Goal: Transaction & Acquisition: Purchase product/service

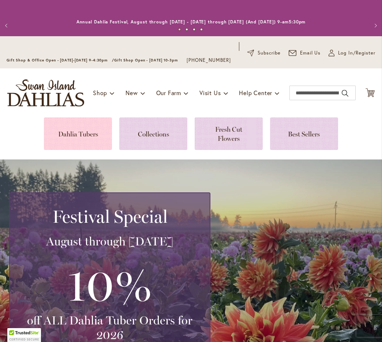
click at [82, 144] on link at bounding box center [78, 133] width 68 height 33
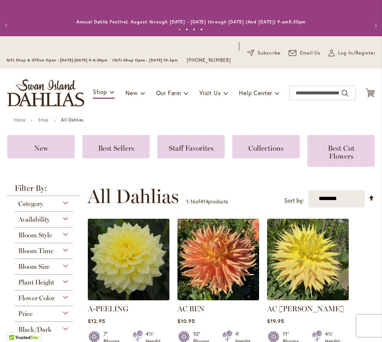
click at [67, 271] on div "Bloom Size" at bounding box center [44, 265] width 58 height 12
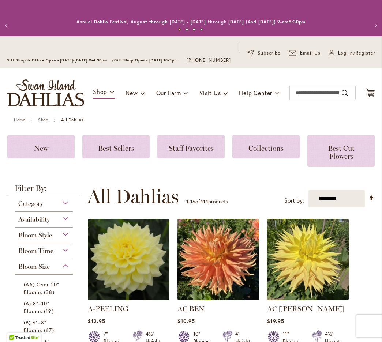
scroll to position [265, 0]
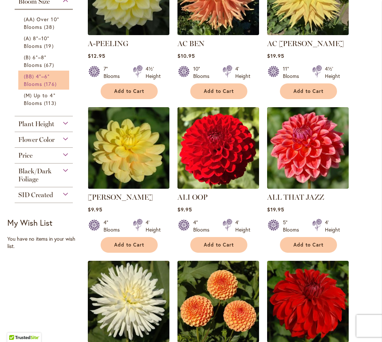
click at [40, 83] on span "(BB) 4"–6" Blooms" at bounding box center [37, 80] width 26 height 15
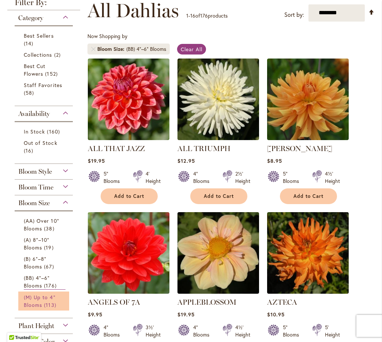
scroll to position [138, 0]
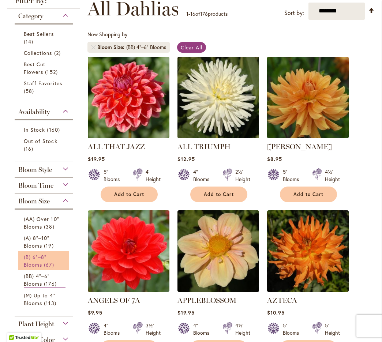
click at [49, 268] on span "67 items" at bounding box center [50, 265] width 12 height 8
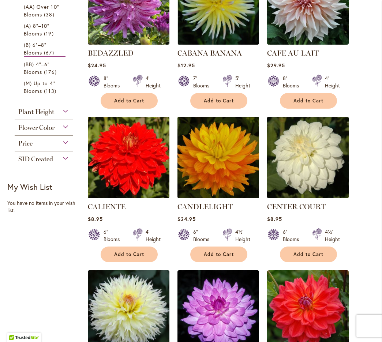
scroll to position [399, 0]
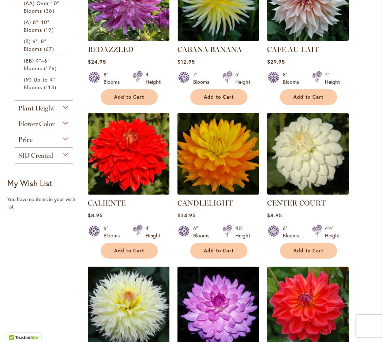
click at [67, 128] on div "Flower Color" at bounding box center [44, 122] width 58 height 12
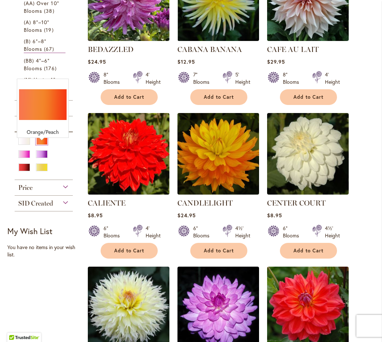
click at [43, 145] on div "Orange/Peach" at bounding box center [42, 141] width 12 height 8
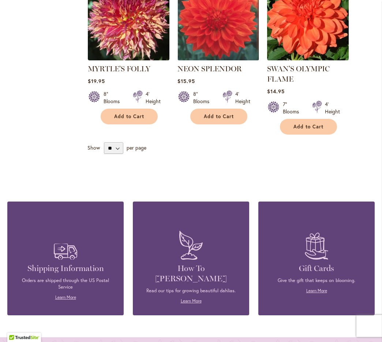
scroll to position [717, 0]
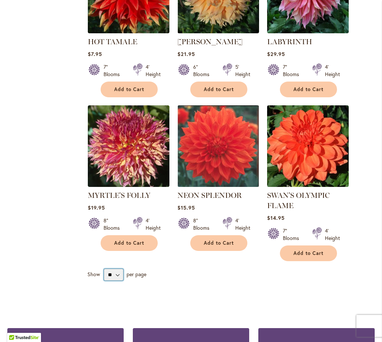
click at [117, 269] on select "** ** ** **" at bounding box center [113, 275] width 19 height 12
select select "**"
click at [104, 269] on select "** ** ** **" at bounding box center [113, 275] width 19 height 12
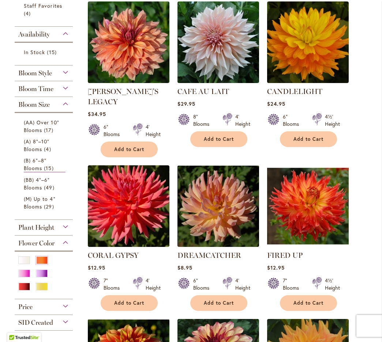
scroll to position [213, 0]
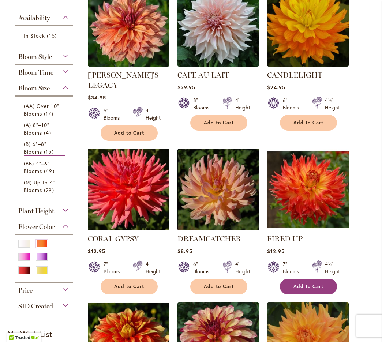
click at [318, 285] on span "Add to Cart" at bounding box center [308, 286] width 30 height 6
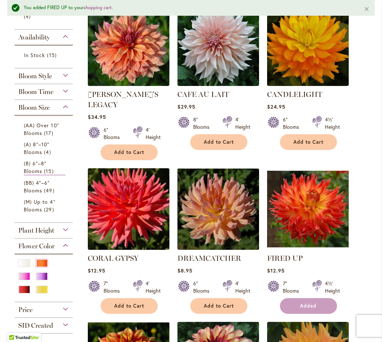
scroll to position [232, 0]
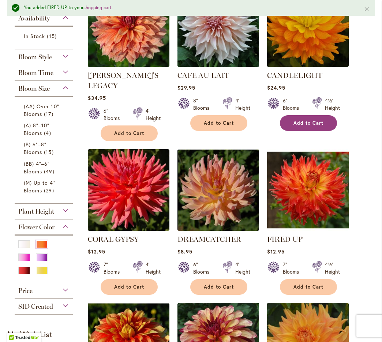
click at [318, 126] on span "Add to Cart" at bounding box center [308, 123] width 30 height 6
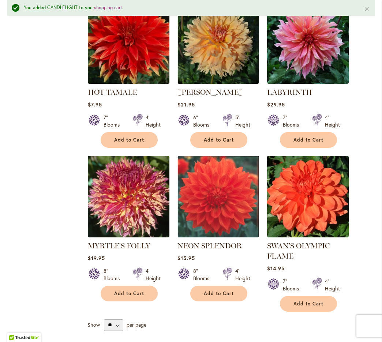
scroll to position [691, 0]
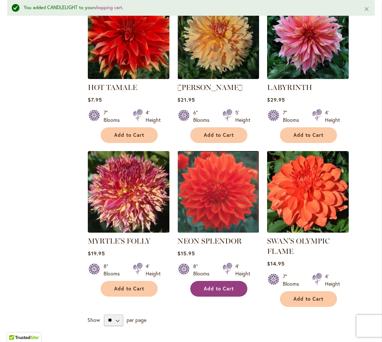
click at [228, 286] on span "Add to Cart" at bounding box center [219, 289] width 30 height 6
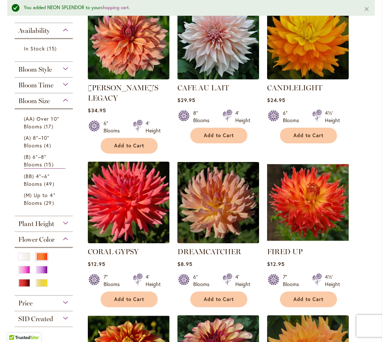
scroll to position [114, 0]
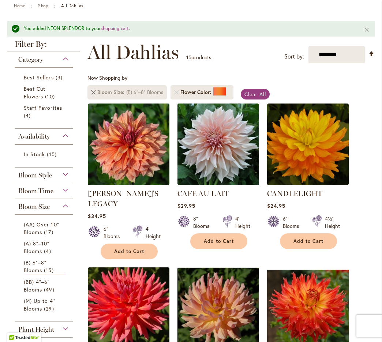
click at [93, 94] on link at bounding box center [93, 92] width 4 height 4
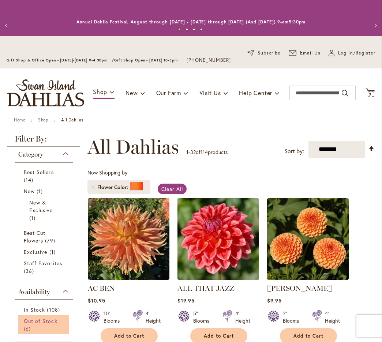
scroll to position [148, 0]
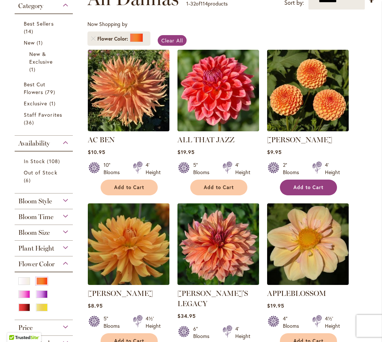
click at [310, 190] on span "Add to Cart" at bounding box center [308, 187] width 30 height 6
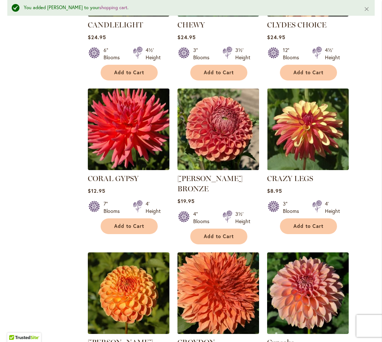
scroll to position [1232, 0]
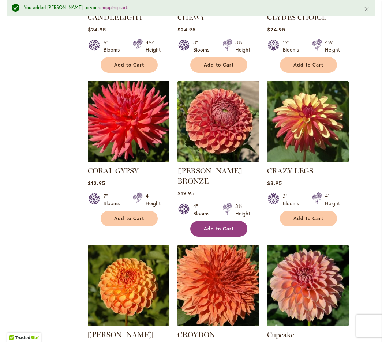
click at [220, 226] on span "Add to Cart" at bounding box center [219, 229] width 30 height 6
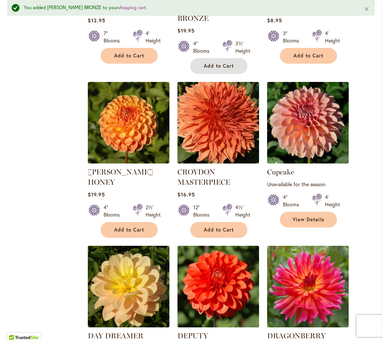
scroll to position [1354, 0]
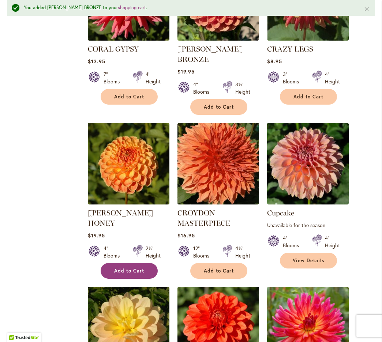
click at [136, 268] on span "Add to Cart" at bounding box center [129, 271] width 30 height 6
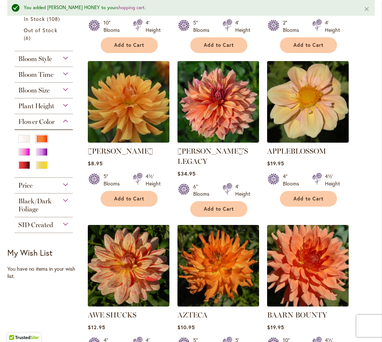
scroll to position [303, 0]
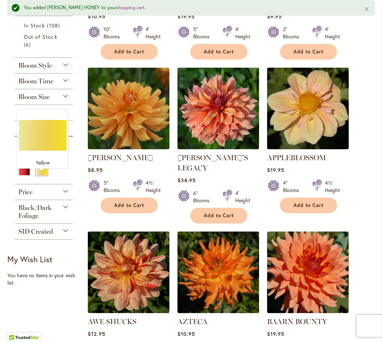
click at [44, 175] on div "Yellow" at bounding box center [42, 172] width 12 height 8
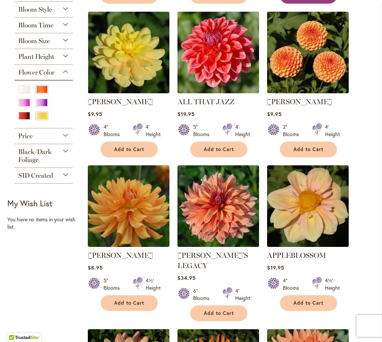
scroll to position [346, 0]
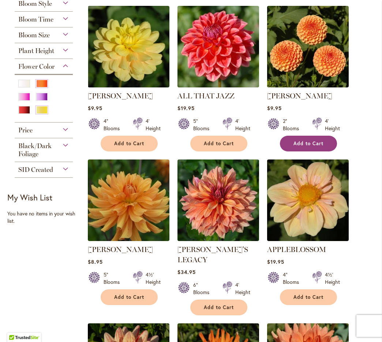
click at [325, 148] on button "Add to Cart" at bounding box center [308, 144] width 57 height 16
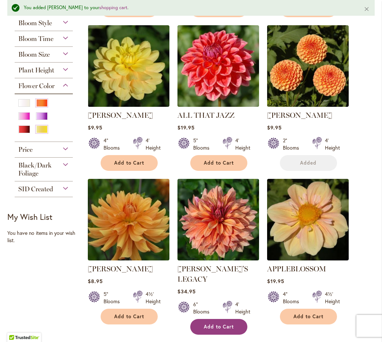
scroll to position [365, 0]
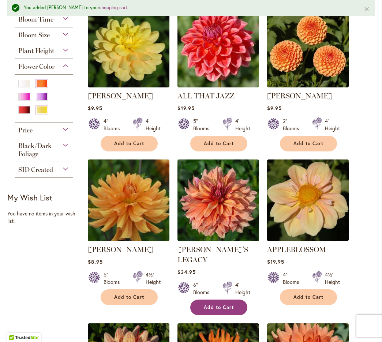
click at [222, 305] on span "Add to Cart" at bounding box center [219, 307] width 30 height 6
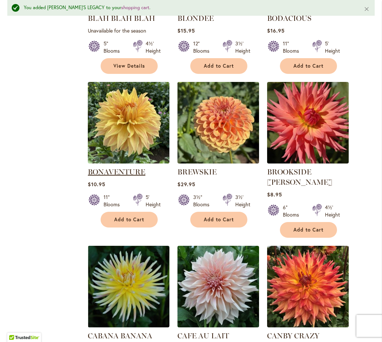
scroll to position [1067, 0]
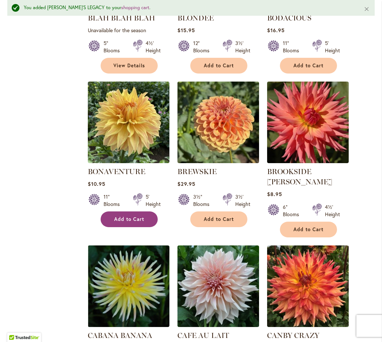
click at [139, 218] on span "Add to Cart" at bounding box center [129, 219] width 30 height 6
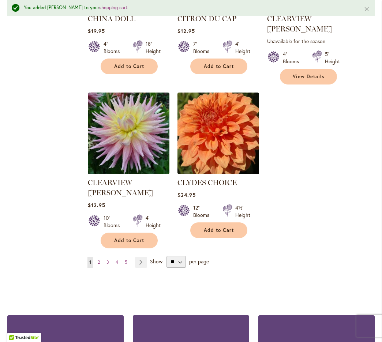
scroll to position [1693, 0]
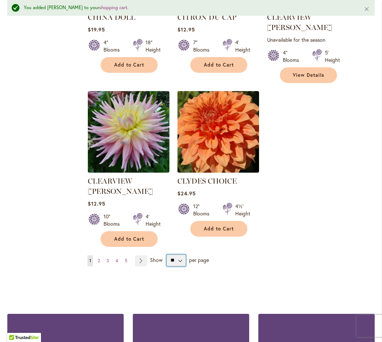
click at [180, 254] on select "** ** ** **" at bounding box center [175, 260] width 19 height 12
select select "**"
click at [166, 254] on select "** ** ** **" at bounding box center [175, 260] width 19 height 12
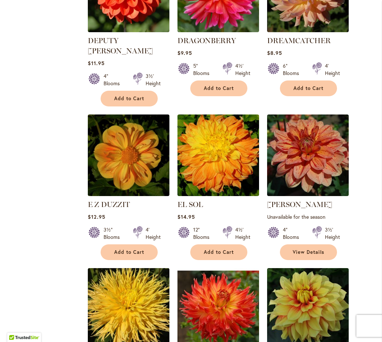
scroll to position [2308, 0]
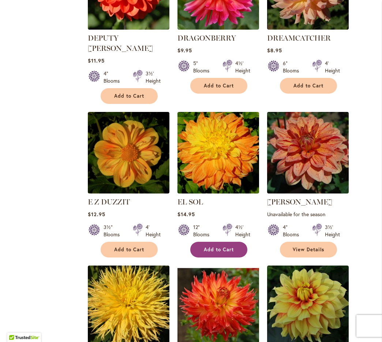
click at [220, 242] on button "Add to Cart" at bounding box center [218, 250] width 57 height 16
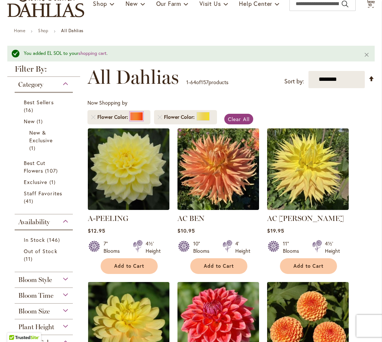
scroll to position [88, 0]
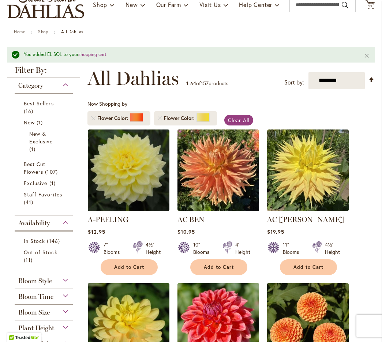
click at [68, 316] on div "Bloom Size" at bounding box center [44, 311] width 58 height 12
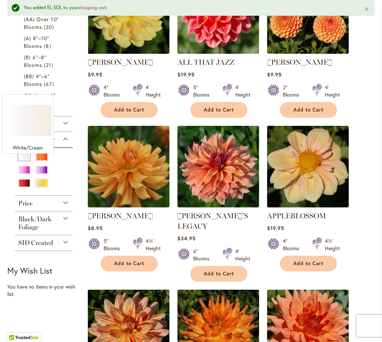
click at [22, 160] on div "White/Cream" at bounding box center [24, 157] width 12 height 8
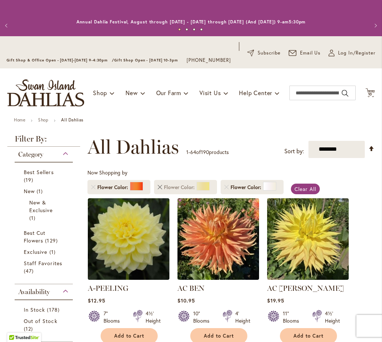
click at [160, 189] on link "Remove Flower Color Yellow" at bounding box center [160, 187] width 4 height 4
click at [92, 189] on link "Remove Flower Color Orange/Peach" at bounding box center [93, 187] width 4 height 4
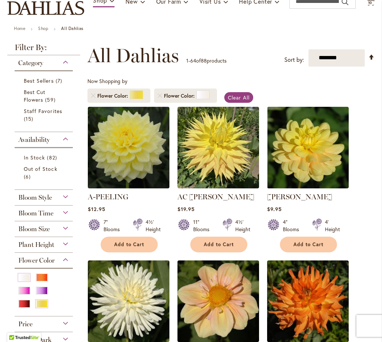
scroll to position [64, 0]
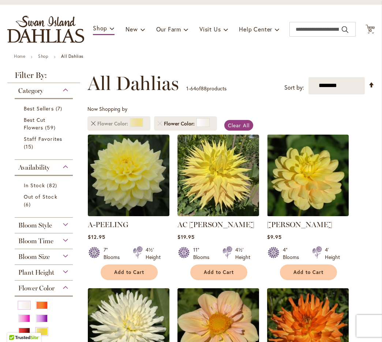
click at [94, 126] on link "Remove Flower Color Yellow" at bounding box center [93, 123] width 4 height 4
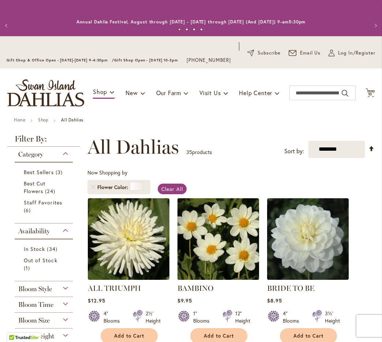
scroll to position [148, 0]
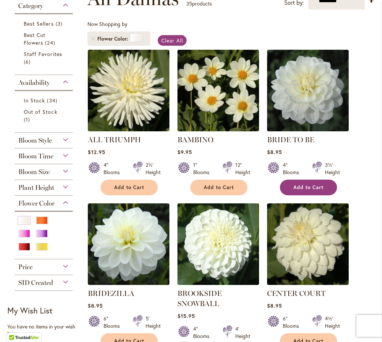
click at [314, 190] on span "Add to Cart" at bounding box center [308, 187] width 30 height 6
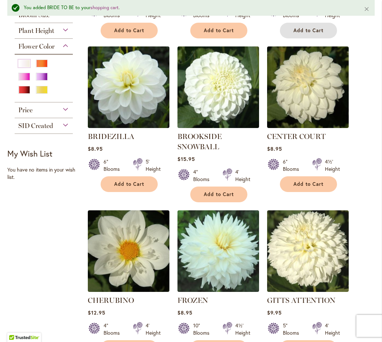
scroll to position [326, 0]
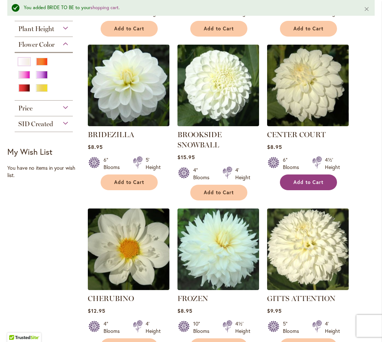
click at [312, 185] on span "Add to Cart" at bounding box center [308, 182] width 30 height 6
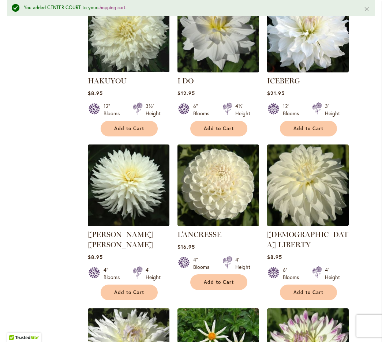
scroll to position [699, 0]
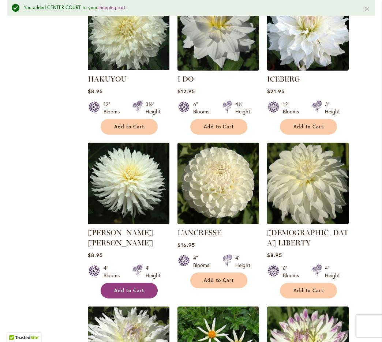
click at [119, 287] on span "Add to Cart" at bounding box center [129, 290] width 30 height 6
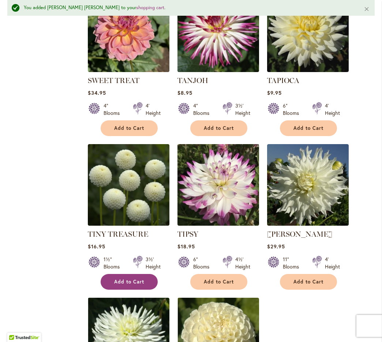
scroll to position [1641, 0]
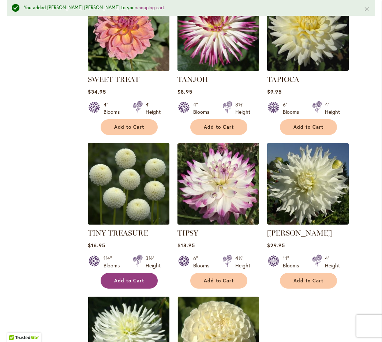
click at [137, 273] on button "Add to Cart" at bounding box center [129, 281] width 57 height 16
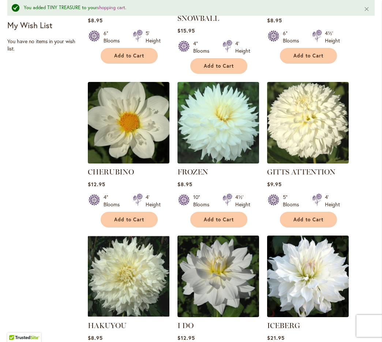
scroll to position [0, 0]
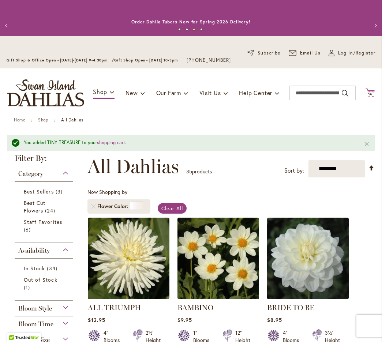
click at [370, 97] on span "14" at bounding box center [370, 94] width 4 height 5
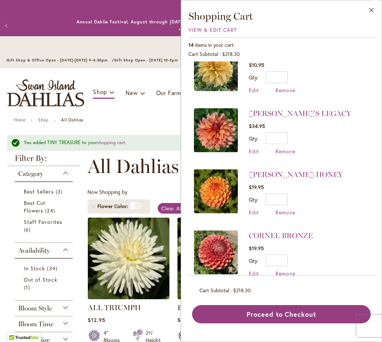
scroll to position [315, 0]
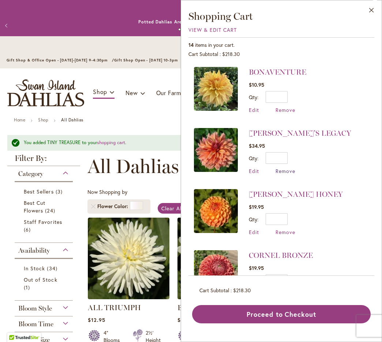
click at [283, 167] on span "Remove" at bounding box center [285, 170] width 20 height 7
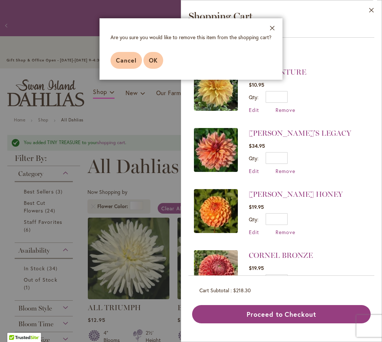
click at [155, 59] on span "OK" at bounding box center [153, 60] width 9 height 8
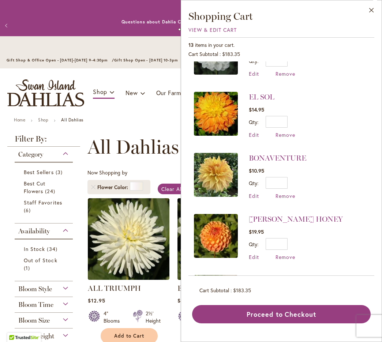
scroll to position [228, 0]
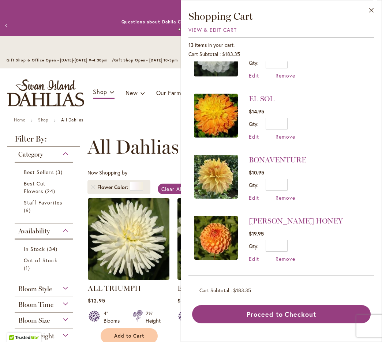
click at [132, 117] on div "Toggle Nav Shop Dahlia Tubers Collections Fresh Cut Dahlias Gardening Supplies …" at bounding box center [191, 92] width 382 height 49
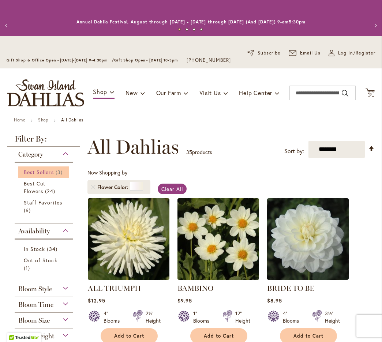
click at [53, 175] on span "Best Sellers" at bounding box center [39, 172] width 30 height 7
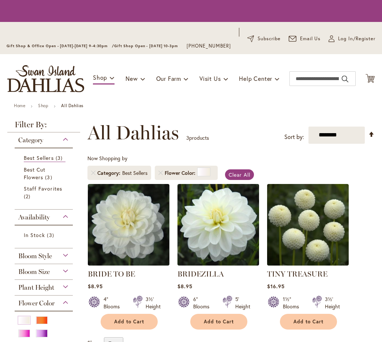
scroll to position [148, 0]
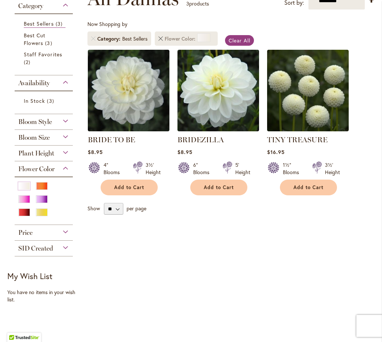
click at [162, 41] on link "Remove Flower Color White/Cream" at bounding box center [160, 39] width 4 height 4
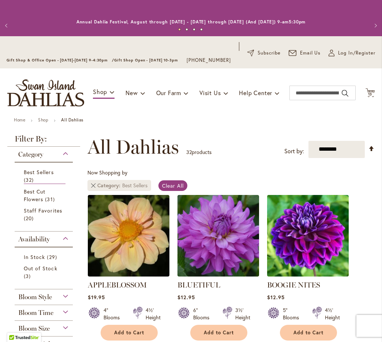
scroll to position [148, 0]
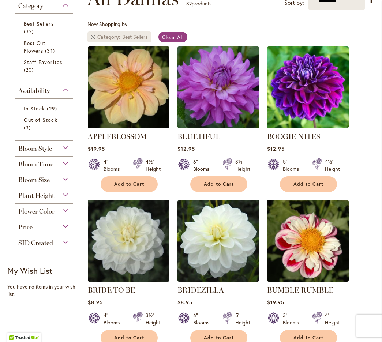
click at [93, 39] on link "Remove Category Best Sellers" at bounding box center [93, 37] width 4 height 4
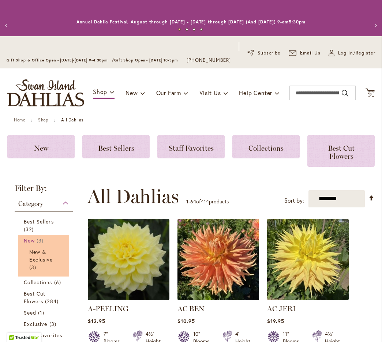
scroll to position [198, 0]
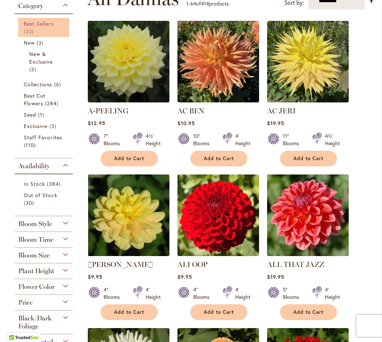
click at [33, 34] on span "32 items" at bounding box center [30, 31] width 12 height 8
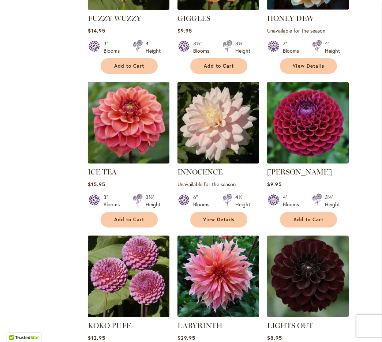
scroll to position [1047, 0]
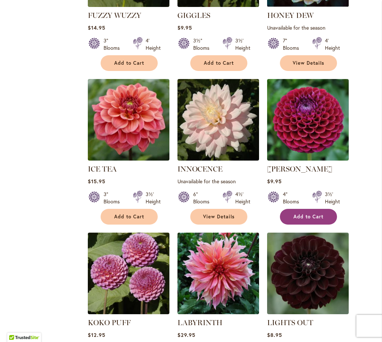
click at [293, 209] on button "Add to Cart" at bounding box center [308, 217] width 57 height 16
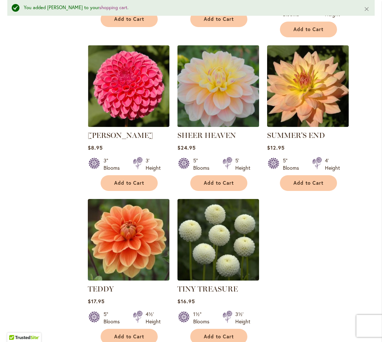
scroll to position [1575, 0]
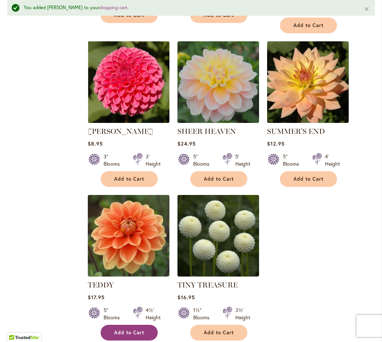
click at [137, 329] on span "Add to Cart" at bounding box center [129, 332] width 30 height 6
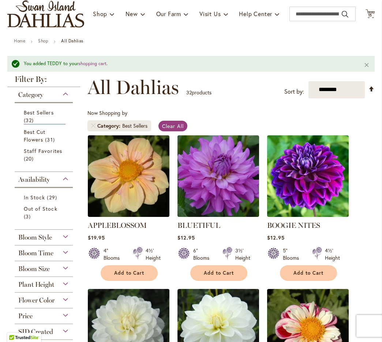
scroll to position [0, 0]
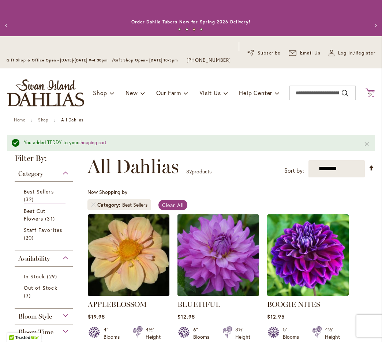
click at [371, 97] on icon at bounding box center [369, 92] width 9 height 9
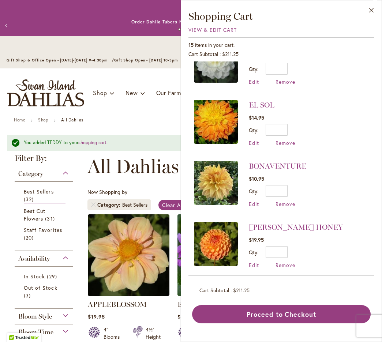
scroll to position [342, 0]
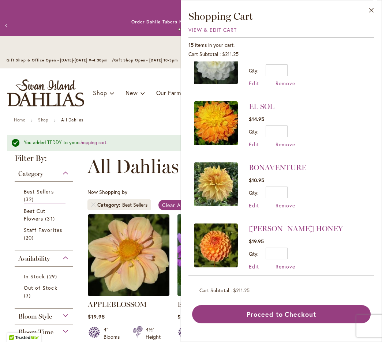
click at [148, 110] on div "Toggle Nav Shop Dahlia Tubers Collections Fresh Cut Dahlias Gardening Supplies …" at bounding box center [191, 92] width 382 height 49
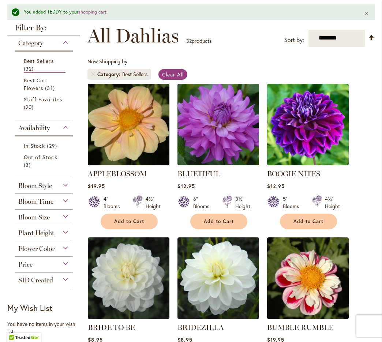
scroll to position [134, 0]
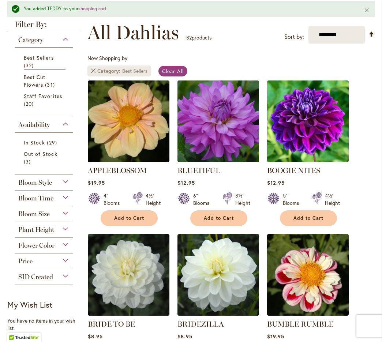
click at [94, 73] on link "Remove Category Best Sellers" at bounding box center [93, 71] width 4 height 4
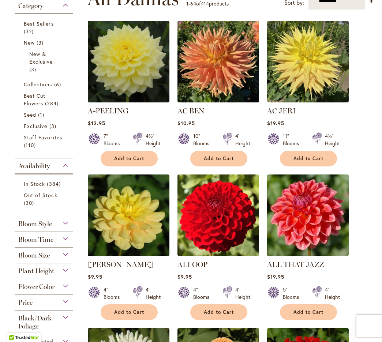
scroll to position [201, 0]
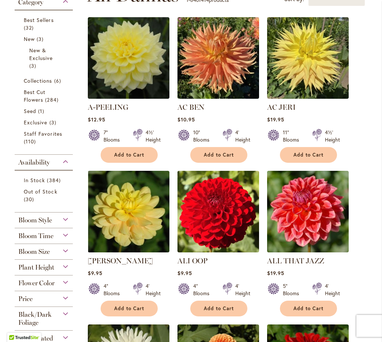
click at [67, 287] on div "Flower Color" at bounding box center [44, 281] width 58 height 12
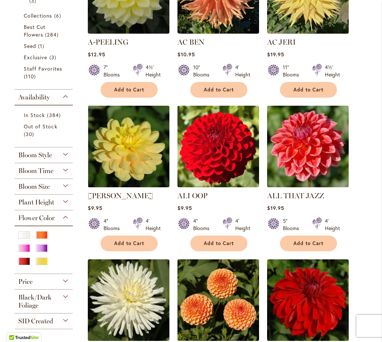
scroll to position [270, 0]
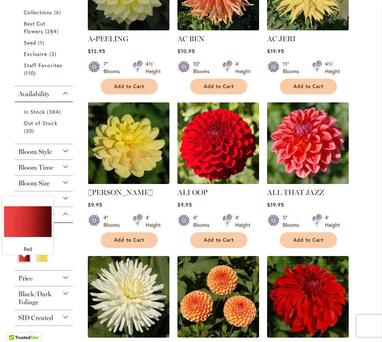
click at [28, 262] on div "Red" at bounding box center [24, 258] width 12 height 8
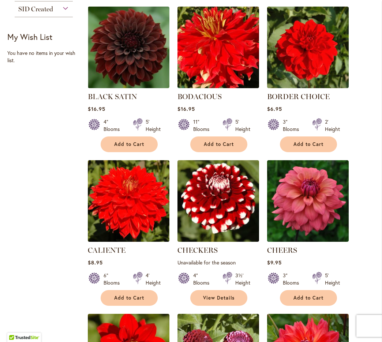
scroll to position [502, 0]
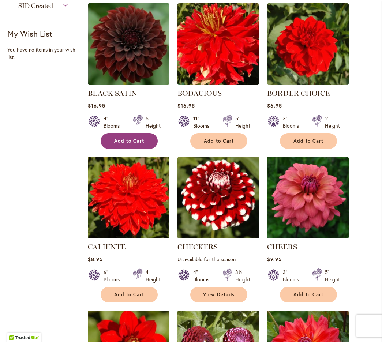
click at [128, 144] on span "Add to Cart" at bounding box center [129, 141] width 30 height 6
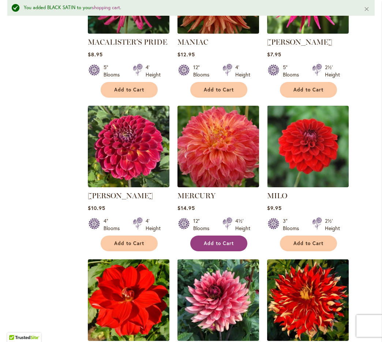
scroll to position [2149, 0]
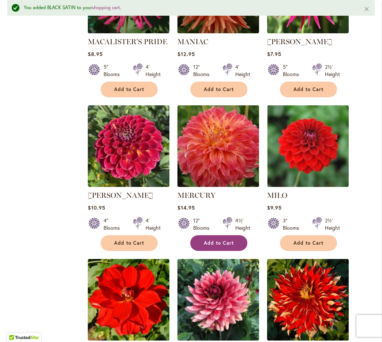
click at [220, 240] on span "Add to Cart" at bounding box center [219, 243] width 30 height 6
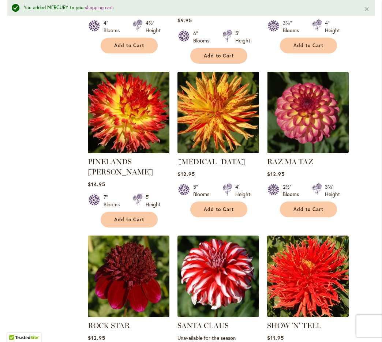
scroll to position [2665, 0]
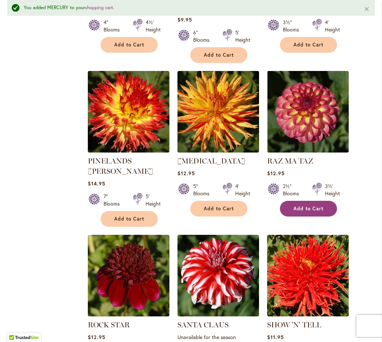
click at [298, 205] on span "Add to Cart" at bounding box center [308, 208] width 30 height 6
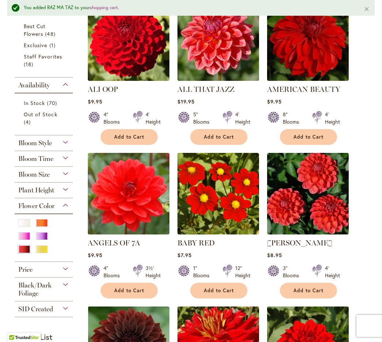
scroll to position [0, 0]
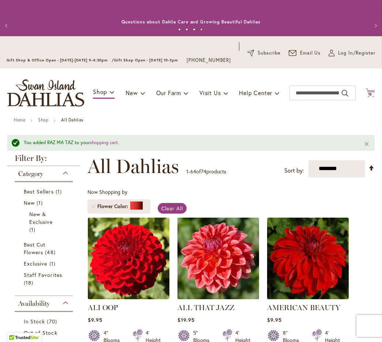
click at [369, 97] on icon "Cart .cls-1 { fill: #231f20; }" at bounding box center [369, 92] width 9 height 9
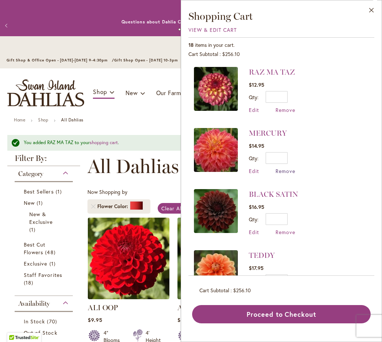
click at [281, 170] on span "Remove" at bounding box center [285, 170] width 20 height 7
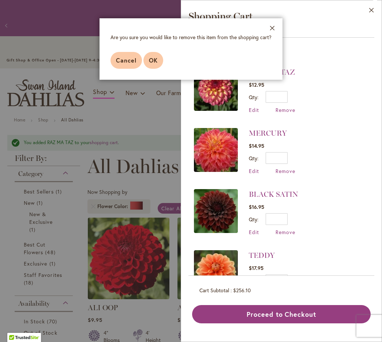
click at [151, 58] on span "OK" at bounding box center [153, 60] width 9 height 8
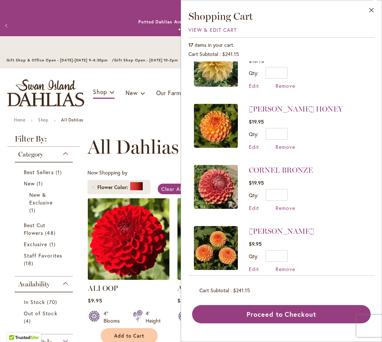
scroll to position [590, 0]
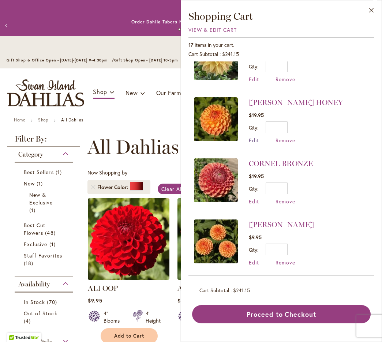
click at [255, 137] on span "Edit" at bounding box center [254, 140] width 10 height 7
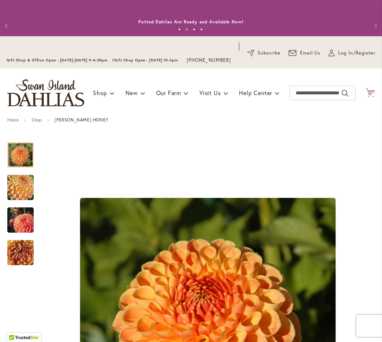
click at [373, 97] on icon "Cart .cls-1 { fill: #231f20; }" at bounding box center [369, 92] width 9 height 9
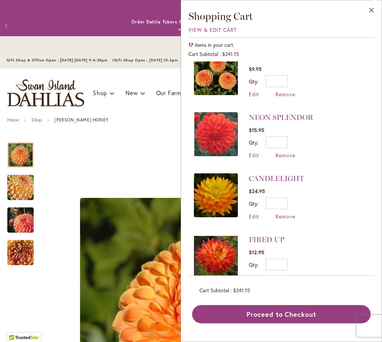
scroll to position [764, 0]
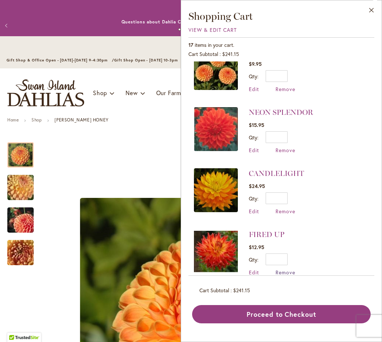
click at [287, 269] on span "Remove" at bounding box center [285, 272] width 20 height 7
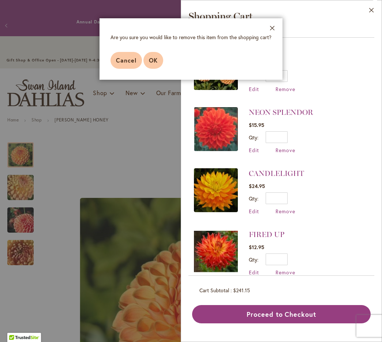
click at [159, 61] on button "OK" at bounding box center [153, 60] width 20 height 17
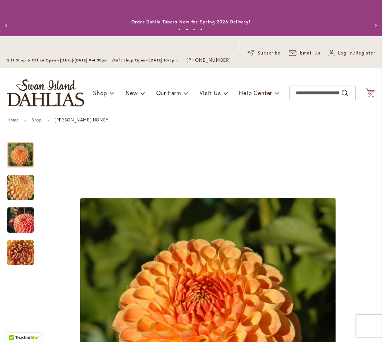
click at [371, 97] on icon "Cart .cls-1 { fill: #231f20; }" at bounding box center [369, 92] width 9 height 9
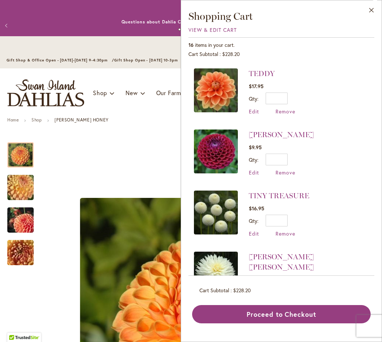
scroll to position [121, 0]
click at [212, 152] on img at bounding box center [216, 151] width 44 height 44
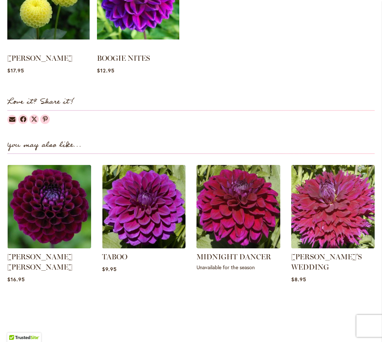
scroll to position [881, 0]
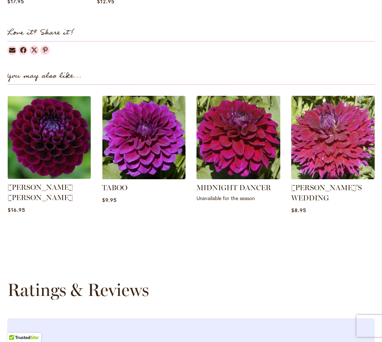
click at [56, 144] on img at bounding box center [48, 137] width 87 height 87
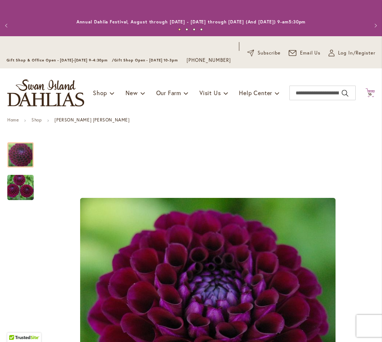
click at [372, 97] on icon at bounding box center [369, 92] width 9 height 9
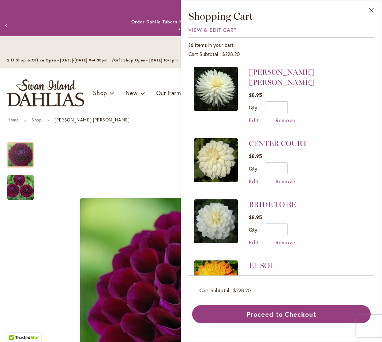
scroll to position [337, 0]
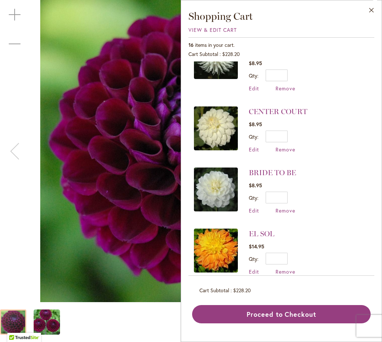
click at [126, 166] on img "JASON MATTHEW" at bounding box center [190, 151] width 301 height 302
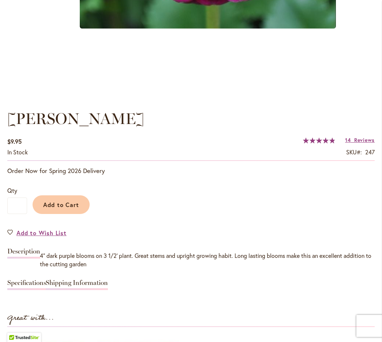
scroll to position [426, 0]
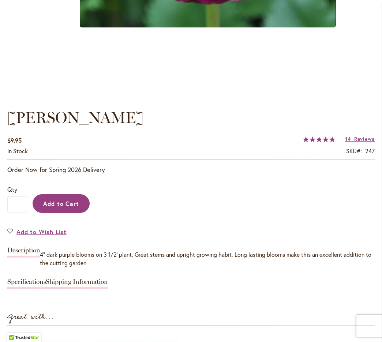
click at [85, 209] on button "Add to Cart" at bounding box center [61, 203] width 57 height 19
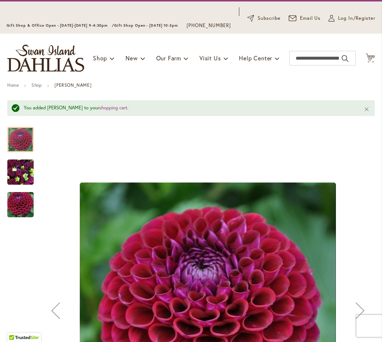
scroll to position [0, 0]
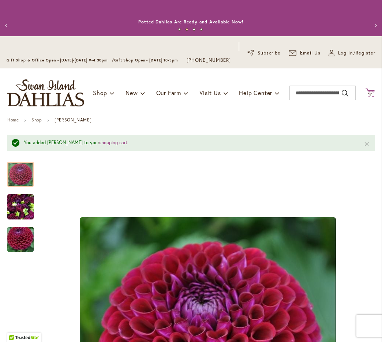
click at [372, 97] on icon at bounding box center [369, 92] width 9 height 9
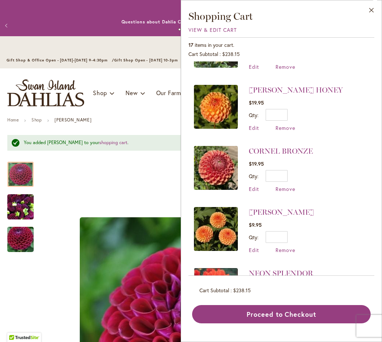
scroll to position [562, 0]
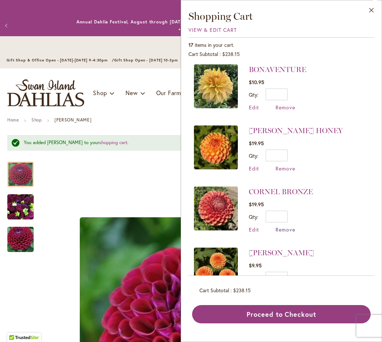
click at [281, 226] on span "Remove" at bounding box center [285, 229] width 20 height 7
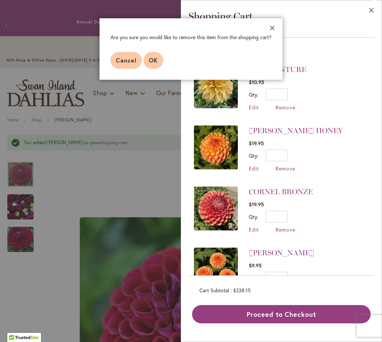
click at [159, 60] on button "OK" at bounding box center [153, 60] width 20 height 17
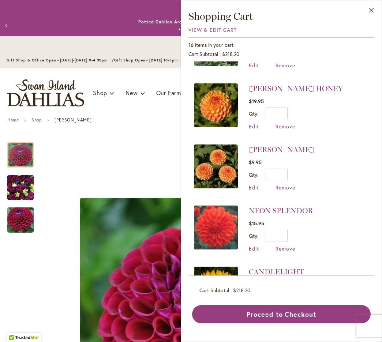
scroll to position [623, 0]
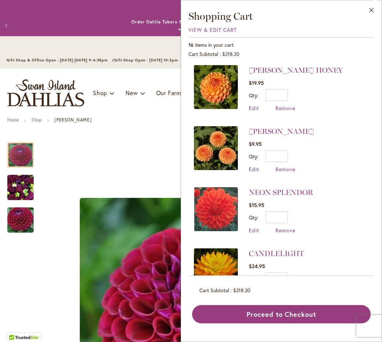
click at [252, 166] on span "Edit" at bounding box center [254, 169] width 10 height 7
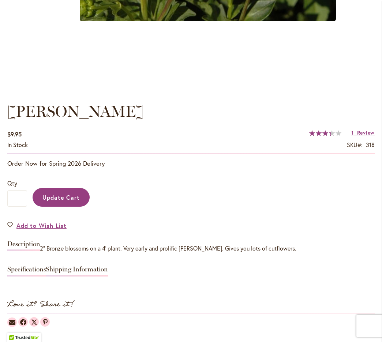
scroll to position [436, 0]
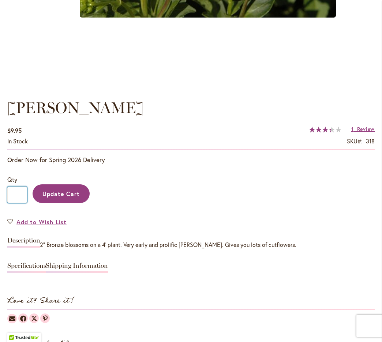
drag, startPoint x: 18, startPoint y: 202, endPoint x: 14, endPoint y: 202, distance: 4.0
click at [14, 202] on input "*" at bounding box center [17, 194] width 20 height 16
type input "*"
click at [63, 203] on button "Update Cart" at bounding box center [61, 193] width 57 height 19
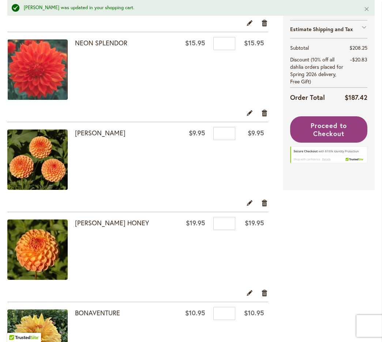
scroll to position [271, 0]
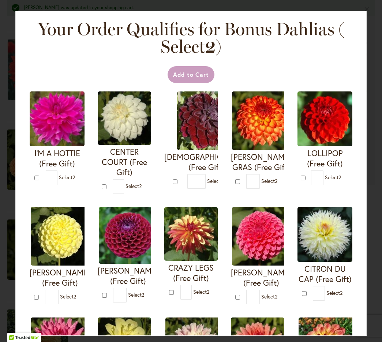
click at [0, 341] on div at bounding box center [0, 342] width 0 height 0
click at [308, 67] on div "Add to Cart" at bounding box center [191, 74] width 325 height 17
click at [379, 26] on div "Your Order Qualifies for Bonus Dahlias ( Select 2 ) Add to Cart I'M A HOTTIE (F…" at bounding box center [191, 171] width 382 height 342
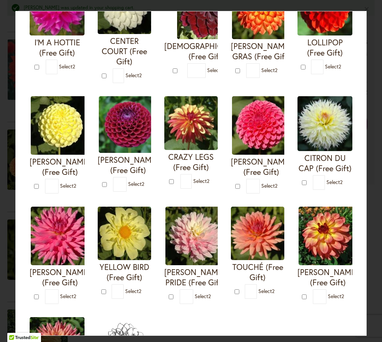
scroll to position [98, 0]
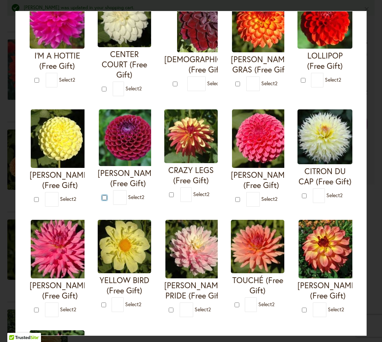
type input "*"
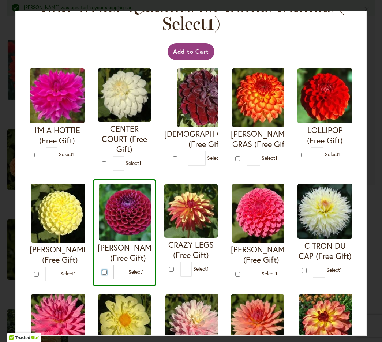
scroll to position [0, 0]
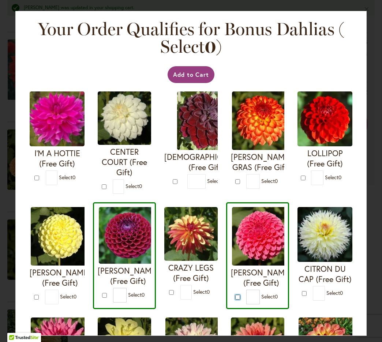
type input "*"
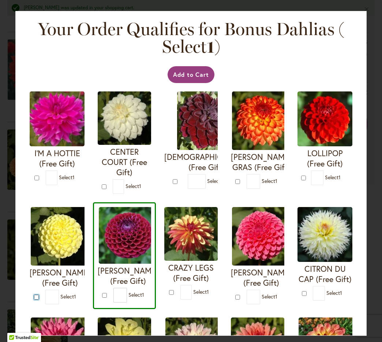
type input "*"
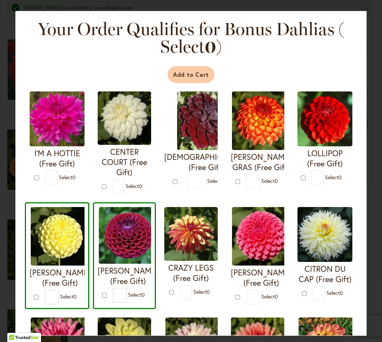
click at [186, 75] on button "Add to Cart" at bounding box center [190, 74] width 47 height 17
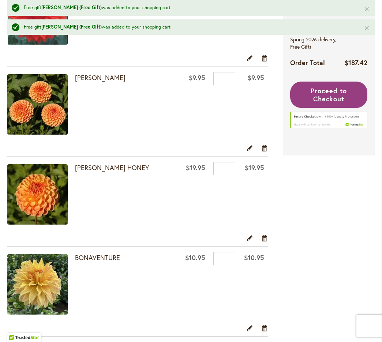
scroll to position [328, 0]
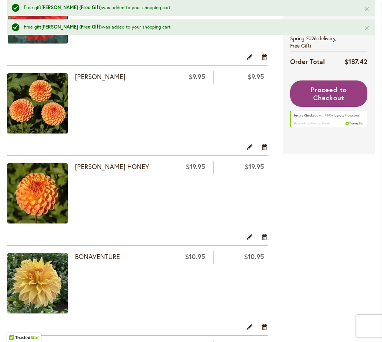
click at [265, 241] on link "Remove item" at bounding box center [264, 237] width 7 height 8
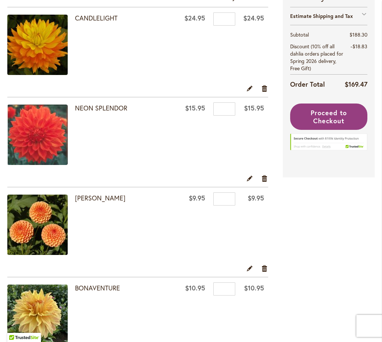
scroll to position [157, 0]
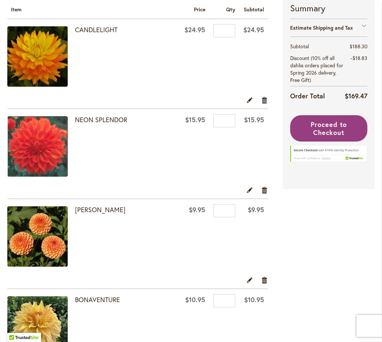
click at [264, 104] on link "Remove item" at bounding box center [264, 100] width 7 height 8
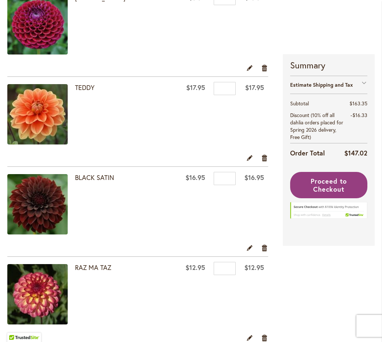
scroll to position [908, 0]
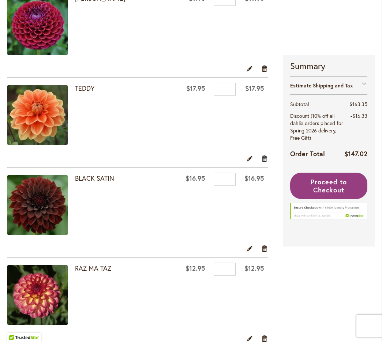
click at [265, 162] on link "Remove item" at bounding box center [264, 158] width 7 height 8
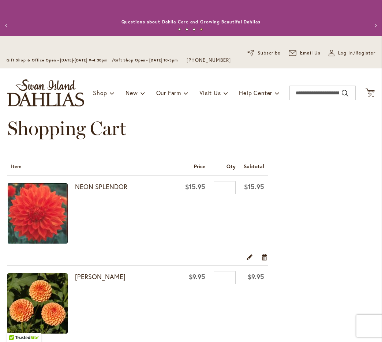
click at [8, 27] on button "Previous" at bounding box center [7, 25] width 15 height 15
click at [336, 100] on input "Search" at bounding box center [322, 93] width 66 height 15
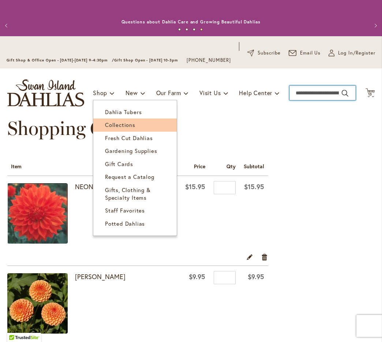
click at [114, 128] on span "Collections" at bounding box center [120, 124] width 30 height 7
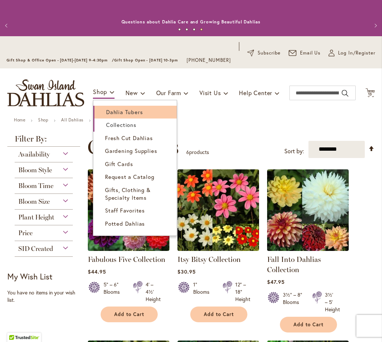
click at [107, 116] on span "Dahlia Tubers" at bounding box center [124, 111] width 37 height 7
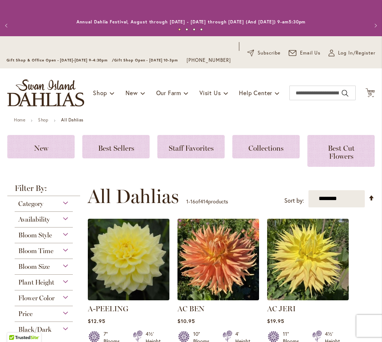
click at [67, 302] on div "Flower Color" at bounding box center [44, 296] width 58 height 12
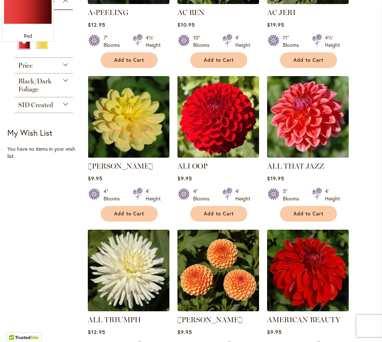
click at [26, 49] on div "Red" at bounding box center [24, 45] width 12 height 8
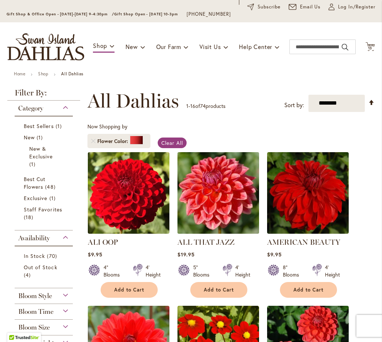
scroll to position [58, 0]
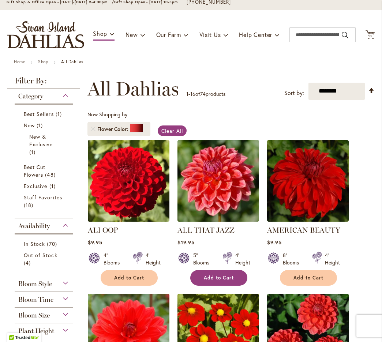
click at [222, 281] on span "Add to Cart" at bounding box center [219, 278] width 30 height 6
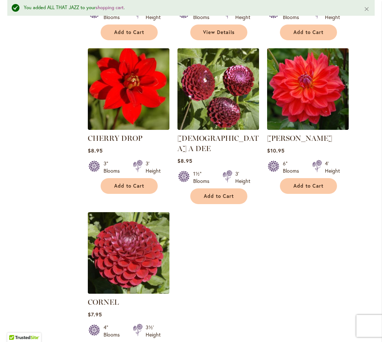
scroll to position [804, 0]
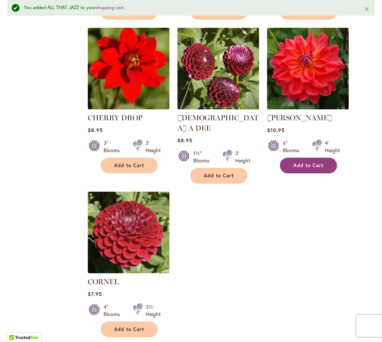
click at [308, 169] on span "Add to Cart" at bounding box center [308, 165] width 30 height 6
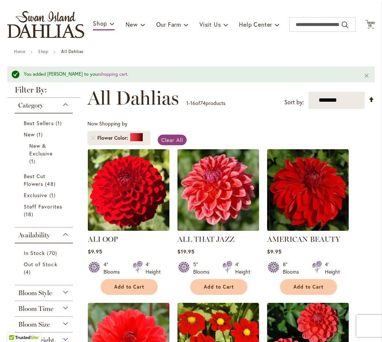
scroll to position [0, 0]
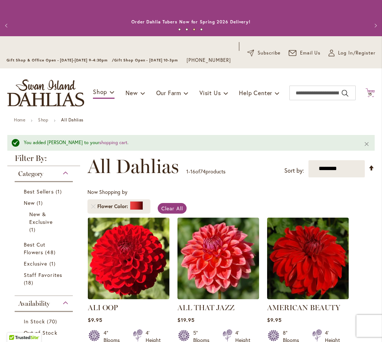
click at [372, 96] on span "15 15 items" at bounding box center [369, 94] width 7 height 4
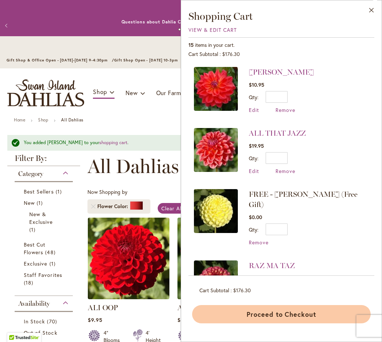
click at [281, 312] on button "Proceed to Checkout" at bounding box center [281, 314] width 178 height 18
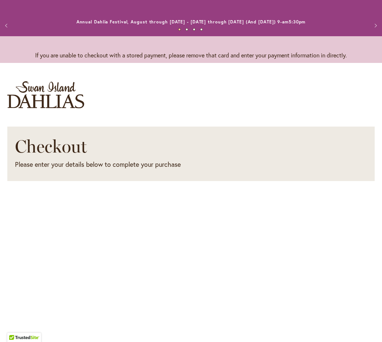
select select "**"
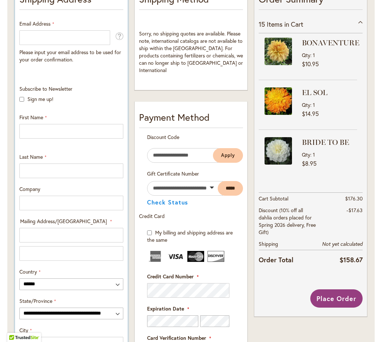
scroll to position [110, 0]
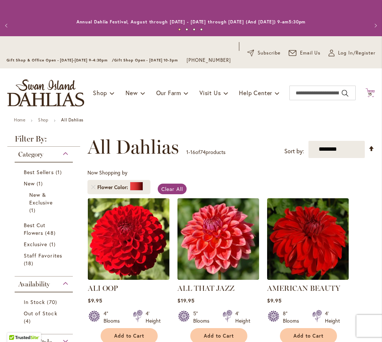
click at [371, 97] on icon "Cart .cls-1 { fill: #231f20; }" at bounding box center [369, 92] width 9 height 9
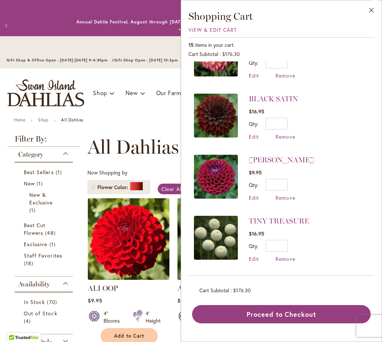
scroll to position [229, 0]
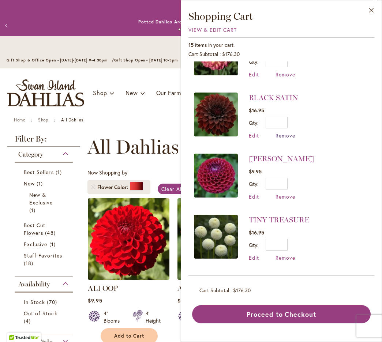
click at [278, 132] on span "Remove" at bounding box center [285, 135] width 20 height 7
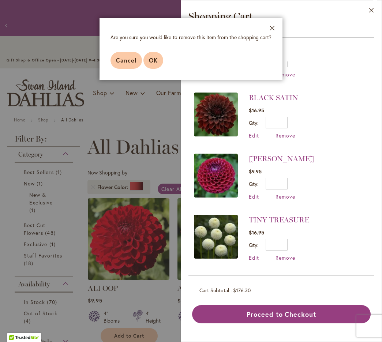
click at [153, 59] on span "OK" at bounding box center [153, 60] width 9 height 8
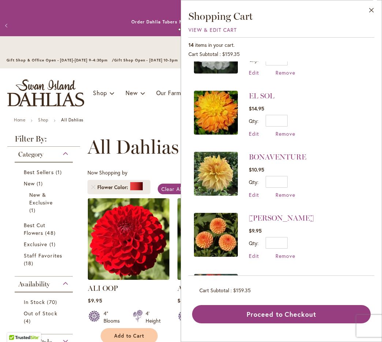
scroll to position [581, 0]
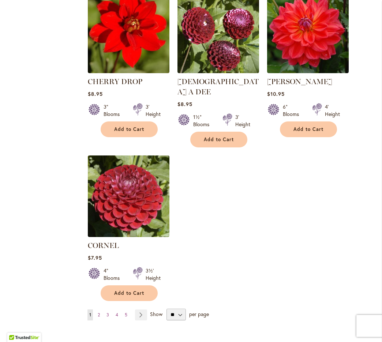
scroll to position [841, 0]
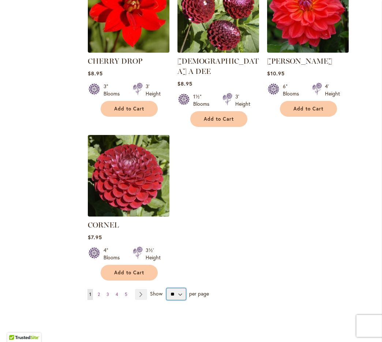
click at [179, 288] on select "** ** ** **" at bounding box center [175, 294] width 19 height 12
select select "**"
click at [166, 288] on select "** ** ** **" at bounding box center [175, 294] width 19 height 12
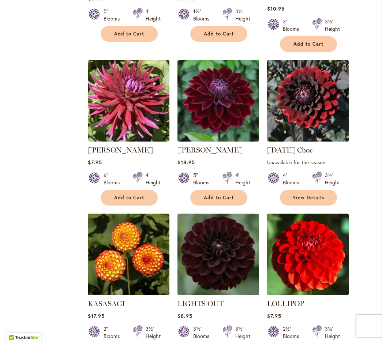
scroll to position [1715, 0]
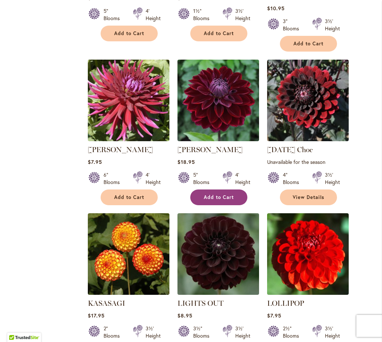
click at [221, 189] on button "Add to Cart" at bounding box center [218, 197] width 57 height 16
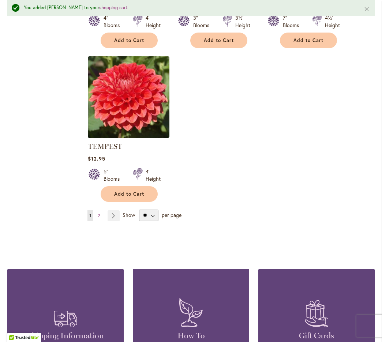
scroll to position [3467, 0]
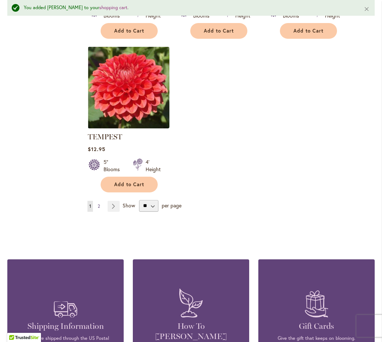
click at [101, 201] on link "Page 2" at bounding box center [99, 206] width 6 height 11
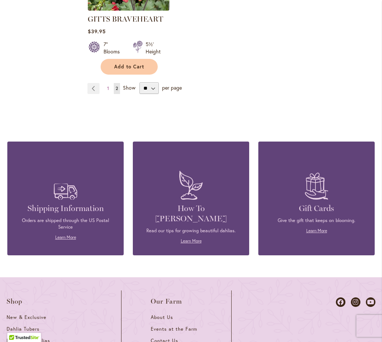
scroll to position [744, 0]
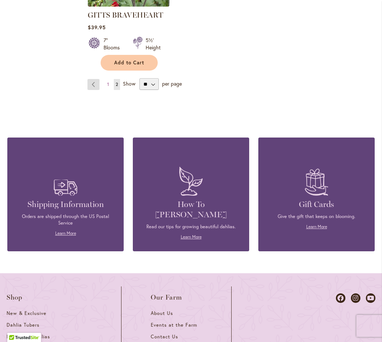
click at [94, 80] on link "Page Previous" at bounding box center [93, 84] width 12 height 11
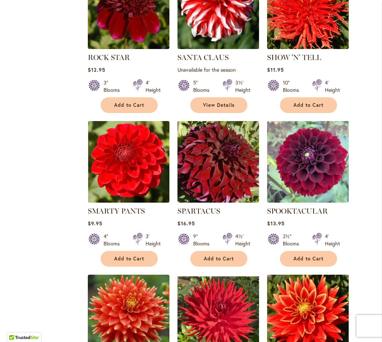
scroll to position [2911, 0]
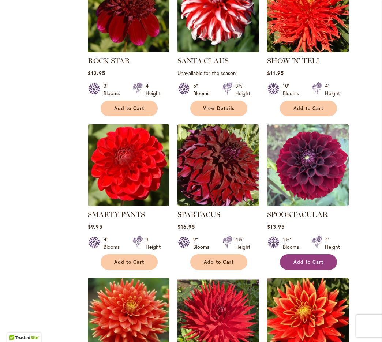
click at [315, 254] on button "Add to Cart" at bounding box center [308, 262] width 57 height 16
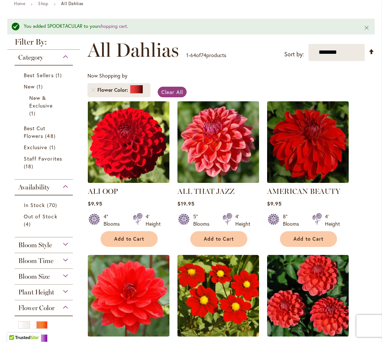
scroll to position [0, 0]
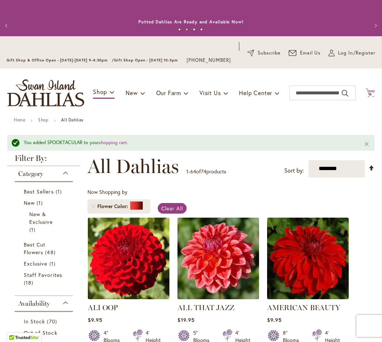
click at [373, 96] on span "16 16 items" at bounding box center [369, 94] width 7 height 4
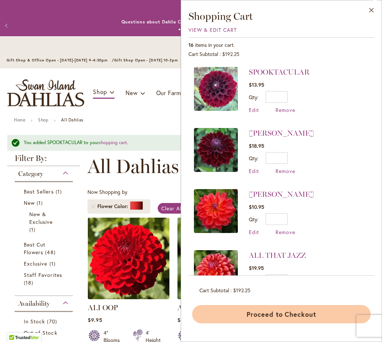
click at [260, 309] on button "Proceed to Checkout" at bounding box center [281, 314] width 178 height 18
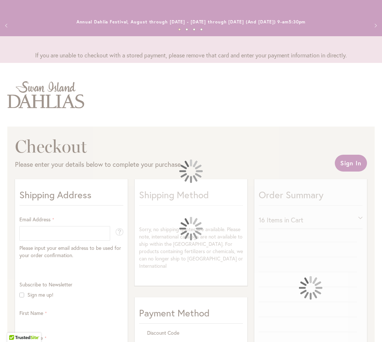
select select "**"
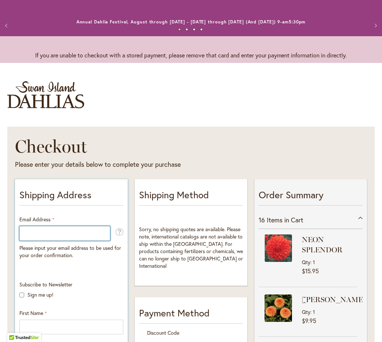
click at [88, 232] on input "Email Address" at bounding box center [64, 233] width 91 height 15
type input "**********"
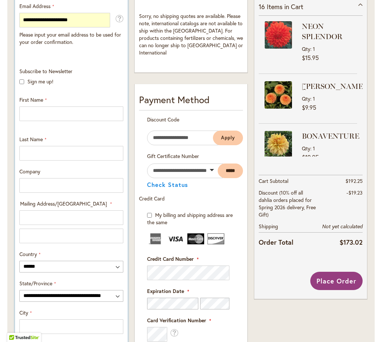
scroll to position [185, 0]
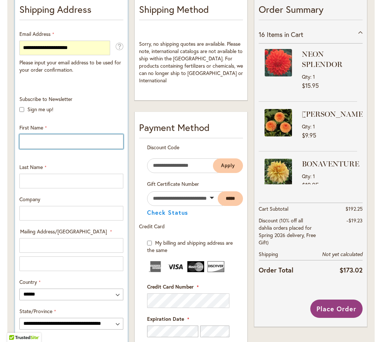
click at [45, 142] on input "First Name" at bounding box center [71, 141] width 104 height 15
type input "******"
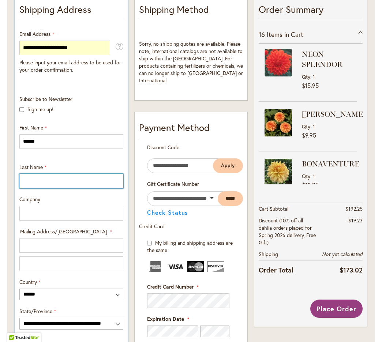
click at [54, 182] on input "Last Name" at bounding box center [71, 181] width 104 height 15
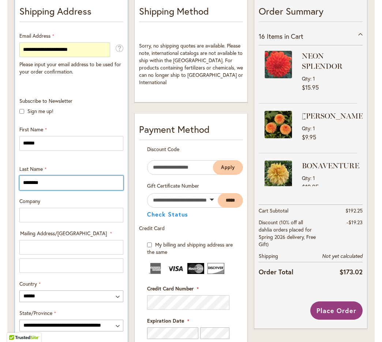
type input "********"
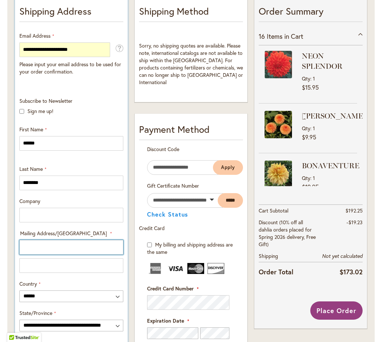
click at [61, 247] on input "Mailing Address/PO BOX: Line 1" at bounding box center [71, 247] width 104 height 15
type input "**********"
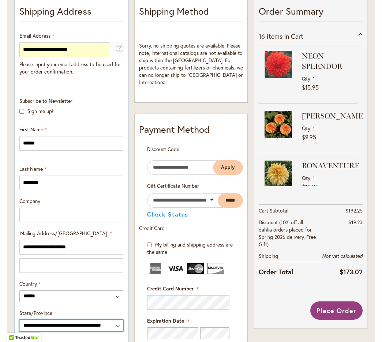
click at [86, 327] on select "**********" at bounding box center [71, 326] width 104 height 12
select select "**"
click at [19, 320] on select "**********" at bounding box center [71, 326] width 104 height 12
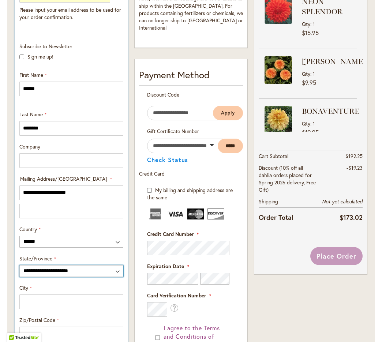
scroll to position [246, 0]
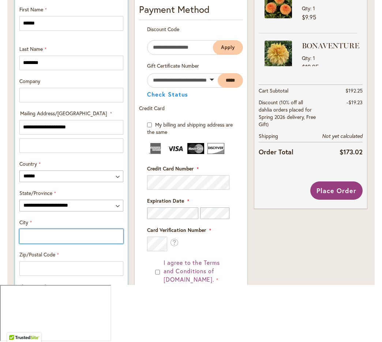
click at [56, 243] on input "City" at bounding box center [71, 236] width 104 height 15
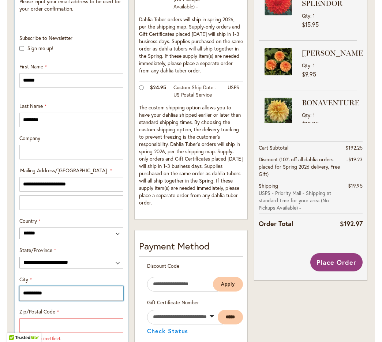
type input "**********"
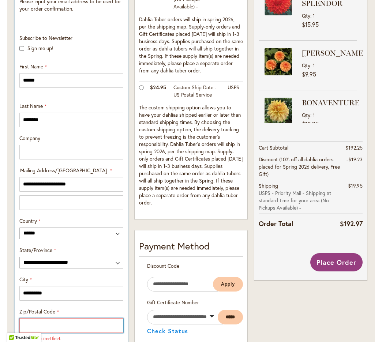
click at [70, 323] on input "Zip/Postal Code" at bounding box center [71, 325] width 104 height 15
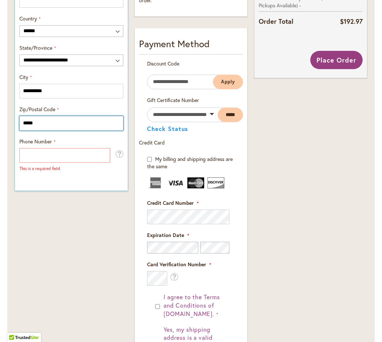
scroll to position [450, 0]
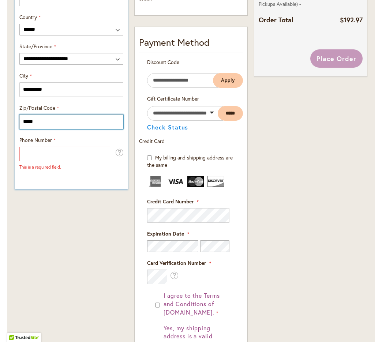
type input "*****"
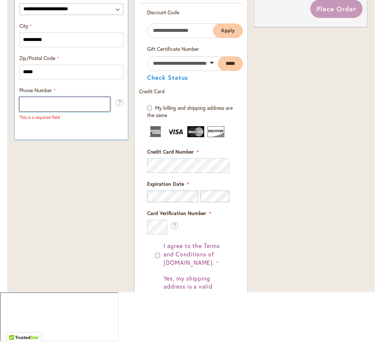
click at [93, 112] on input "Phone Number" at bounding box center [64, 104] width 91 height 15
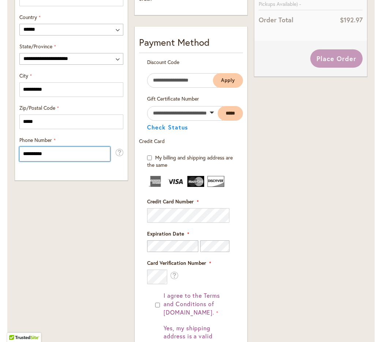
type input "**********"
drag, startPoint x: 81, startPoint y: 202, endPoint x: 83, endPoint y: 191, distance: 10.7
click at [81, 202] on div "**********" at bounding box center [71, 100] width 119 height 747
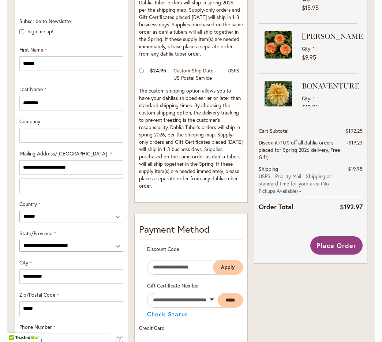
scroll to position [119, 0]
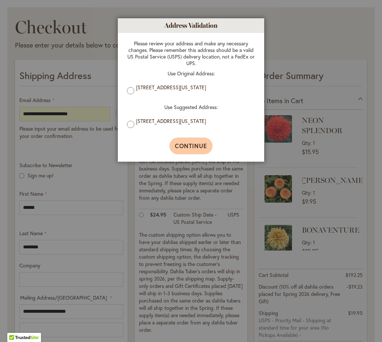
click at [186, 145] on span "Continue" at bounding box center [191, 146] width 33 height 8
type input "**********"
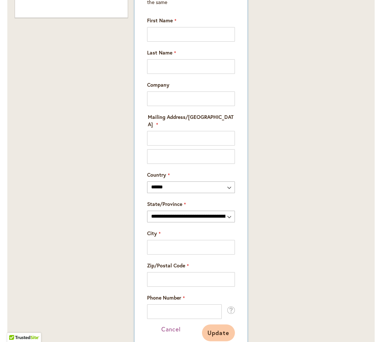
scroll to position [618, 0]
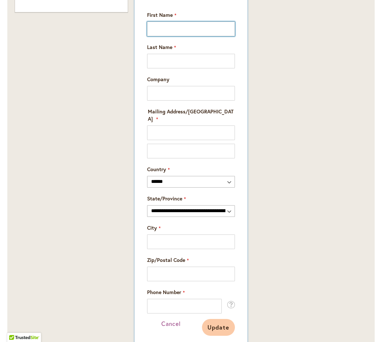
click at [181, 29] on input "First Name" at bounding box center [191, 29] width 88 height 15
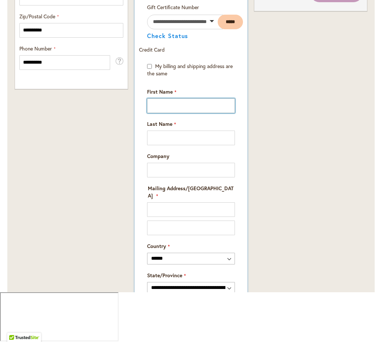
scroll to position [492, 0]
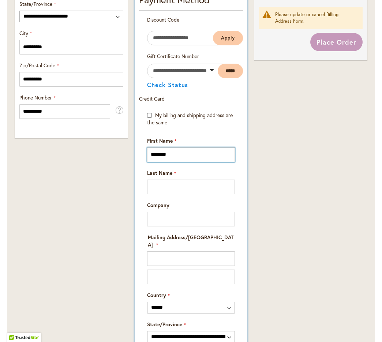
type input "********"
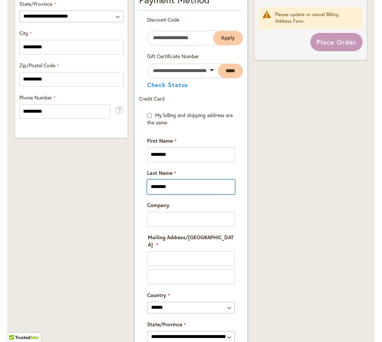
type input "********"
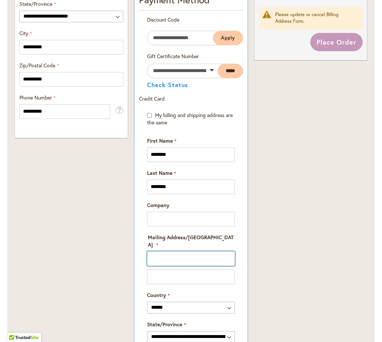
click at [159, 251] on input "Mailing Address/PO BOX: Line 1" at bounding box center [191, 258] width 88 height 15
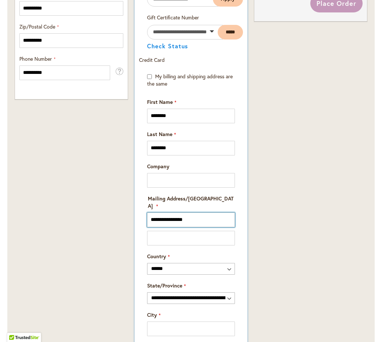
scroll to position [533, 0]
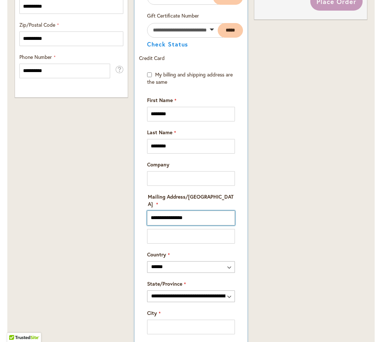
type input "**********"
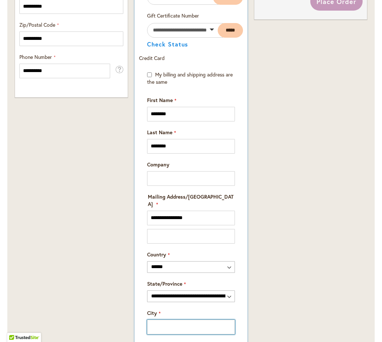
click at [178, 322] on input "City" at bounding box center [191, 327] width 88 height 15
type input "**********"
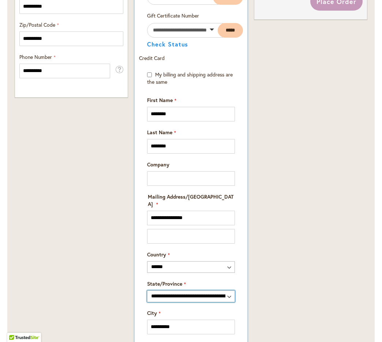
click at [199, 290] on select "**********" at bounding box center [191, 296] width 88 height 12
select select "**"
click at [147, 290] on select "**********" at bounding box center [191, 296] width 88 height 12
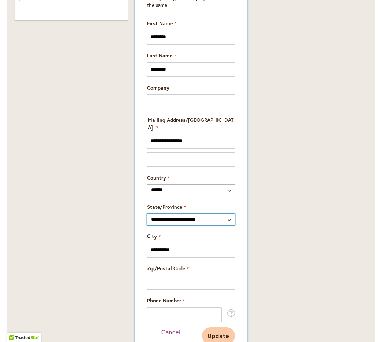
scroll to position [616, 0]
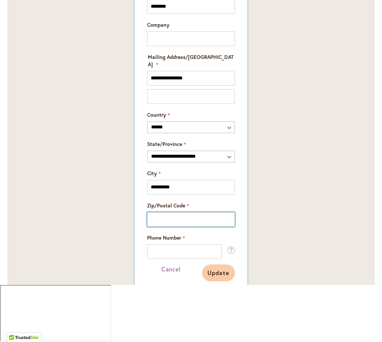
click at [176, 227] on input "Zip/Postal Code" at bounding box center [191, 219] width 88 height 15
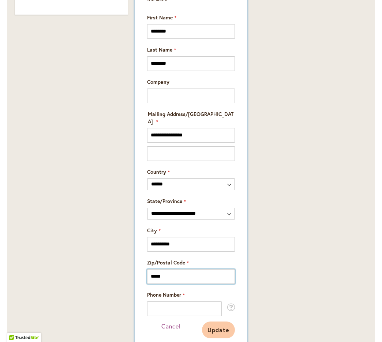
type input "*****"
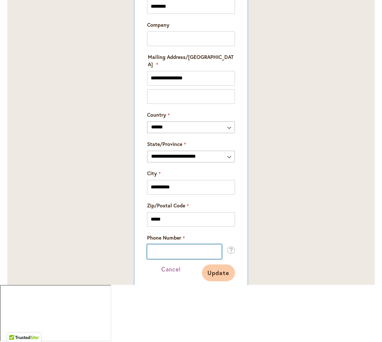
click at [177, 259] on input "Phone Number" at bounding box center [184, 251] width 75 height 15
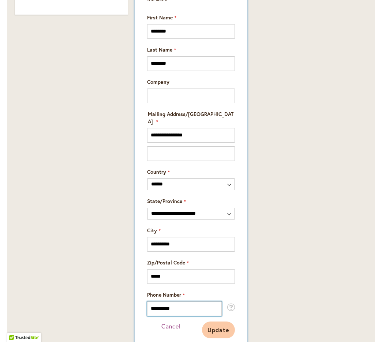
type input "**********"
drag, startPoint x: 194, startPoint y: 320, endPoint x: 208, endPoint y: 318, distance: 13.6
click at [195, 321] on div "Update Cancel" at bounding box center [191, 333] width 88 height 24
click at [220, 326] on span "Update" at bounding box center [218, 330] width 22 height 8
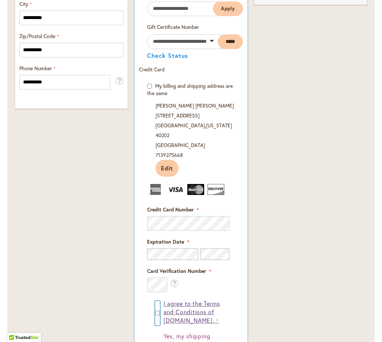
scroll to position [543, 0]
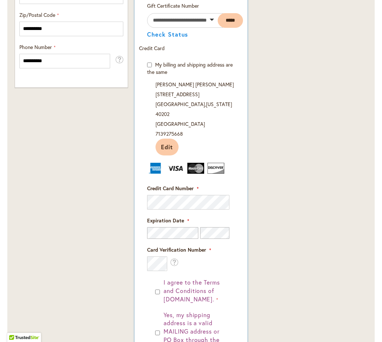
click at [215, 250] on div "Card Verification Number What is this?" at bounding box center [191, 258] width 88 height 25
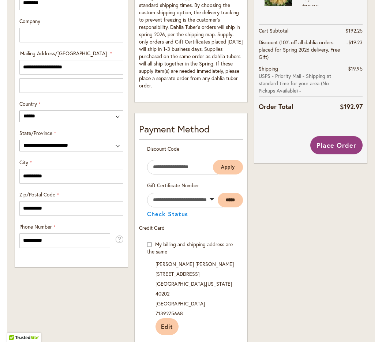
scroll to position [369, 0]
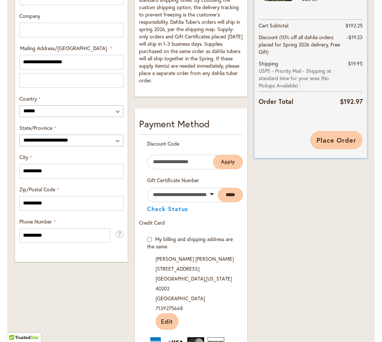
click at [336, 137] on span "Place Order" at bounding box center [336, 140] width 40 height 9
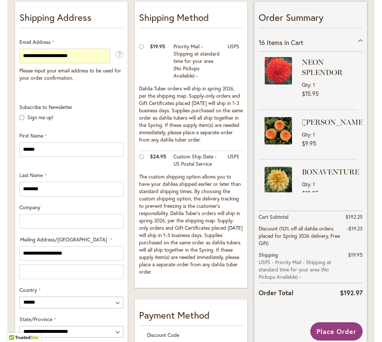
scroll to position [174, 0]
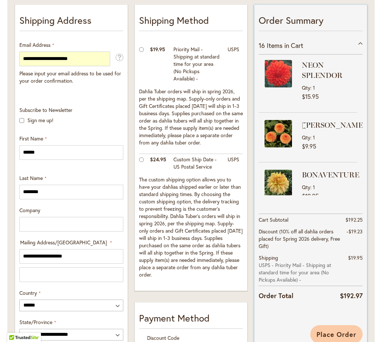
click at [333, 332] on span "Place Order" at bounding box center [336, 334] width 40 height 9
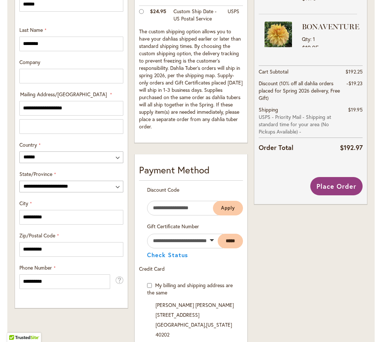
scroll to position [312, 0]
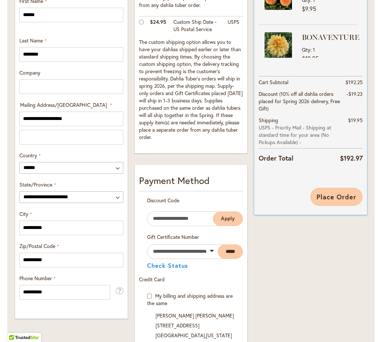
click at [330, 197] on span "Place Order" at bounding box center [336, 196] width 40 height 9
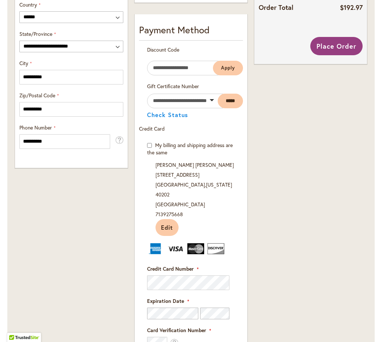
scroll to position [445, 0]
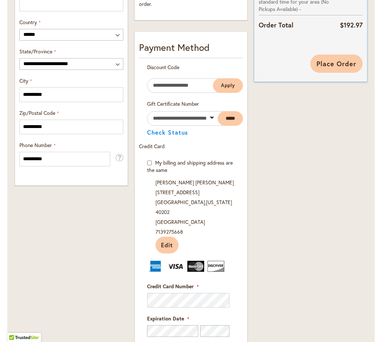
click at [332, 63] on span "Place Order" at bounding box center [336, 63] width 40 height 9
